Goal: Transaction & Acquisition: Book appointment/travel/reservation

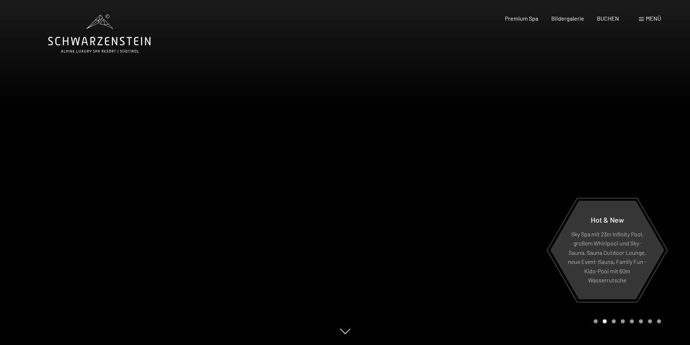
click at [654, 19] on span "Menü" at bounding box center [653, 18] width 15 height 7
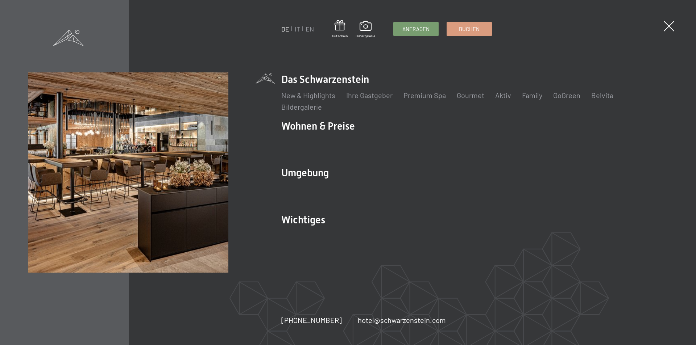
click at [290, 30] on ul "DE IT EN" at bounding box center [297, 29] width 33 height 9
click at [298, 32] on link "IT" at bounding box center [297, 29] width 5 height 8
click at [564, 60] on div "DE IT EN Gutschein Bildergalerie Anfragen Buchen DE IT EN Das Schwarzenstein Ne…" at bounding box center [348, 172] width 696 height 345
click at [669, 26] on span at bounding box center [668, 26] width 15 height 15
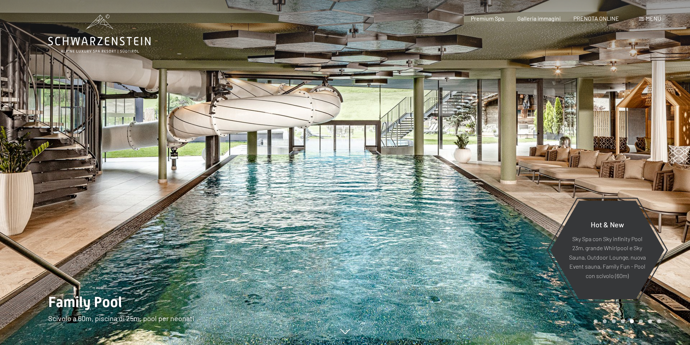
click at [651, 17] on span "Menu" at bounding box center [653, 18] width 15 height 7
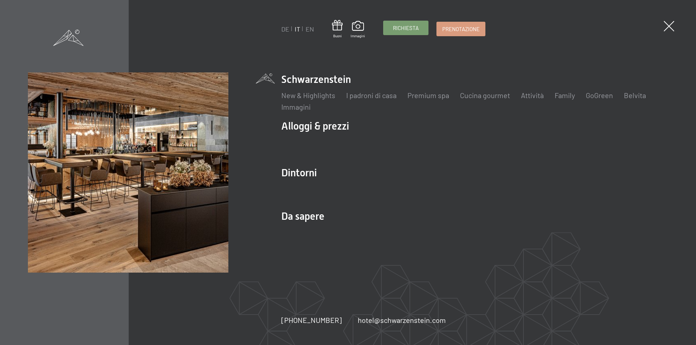
click at [420, 27] on link "Richiesta" at bounding box center [405, 28] width 45 height 14
